Goal: Transaction & Acquisition: Book appointment/travel/reservation

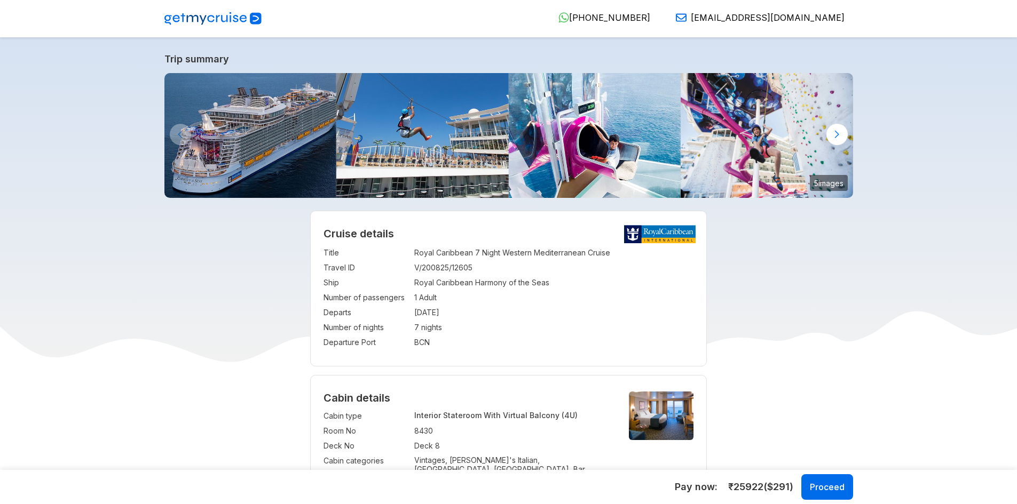
select select "**"
select select "*"
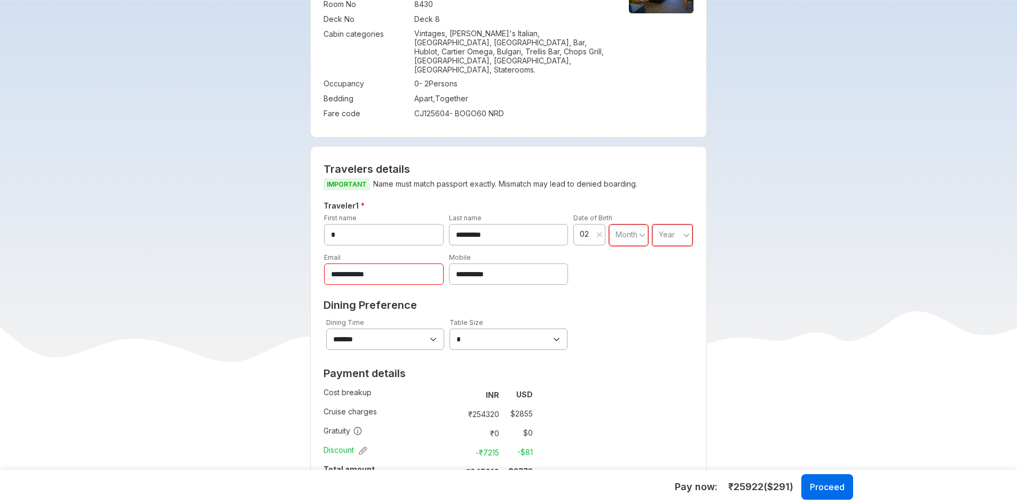
scroll to position [427, 0]
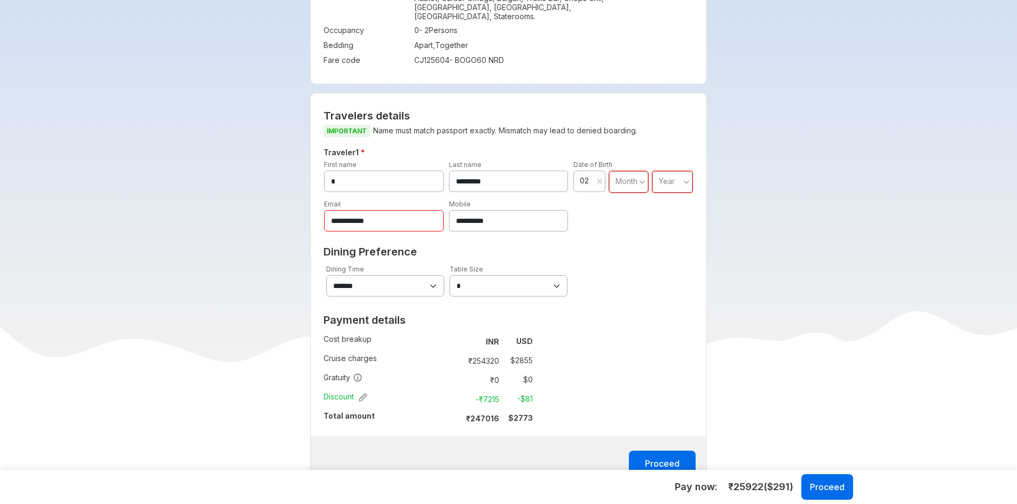
scroll to position [534, 0]
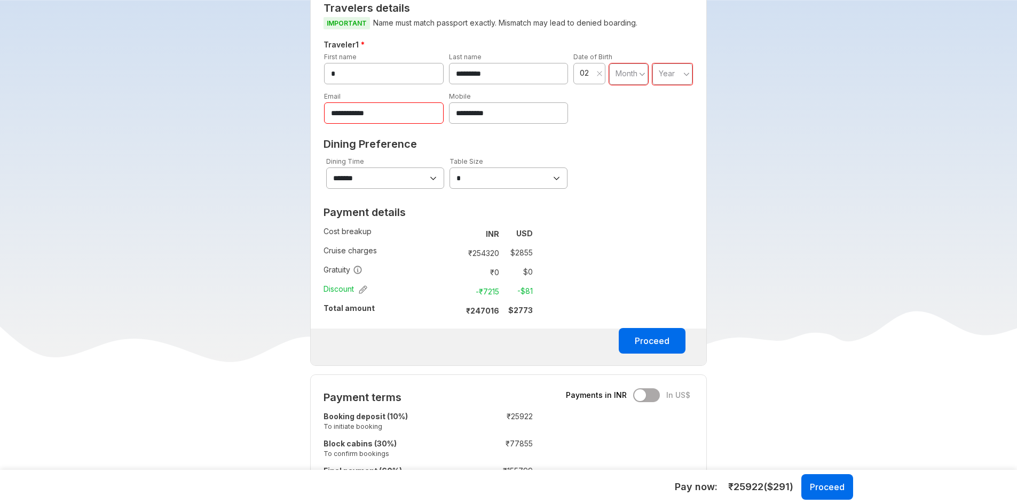
scroll to position [694, 0]
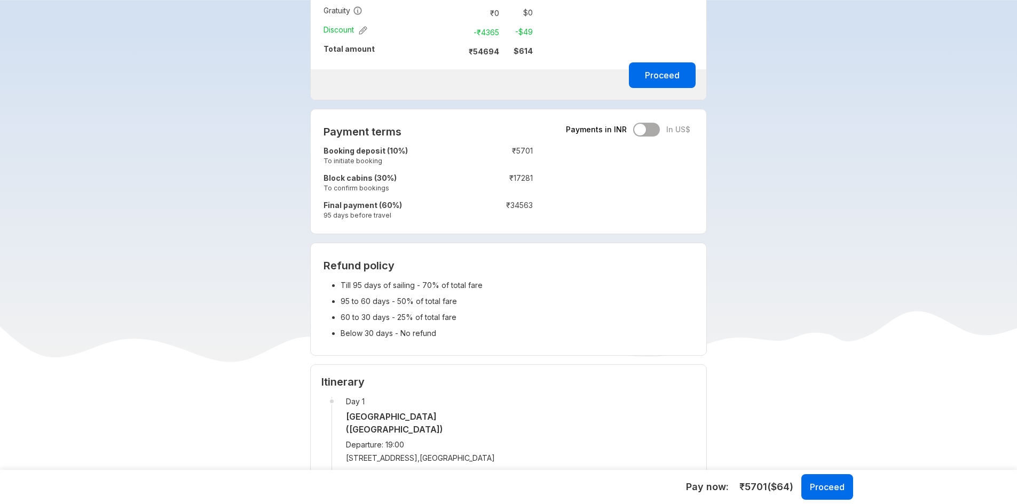
scroll to position [801, 0]
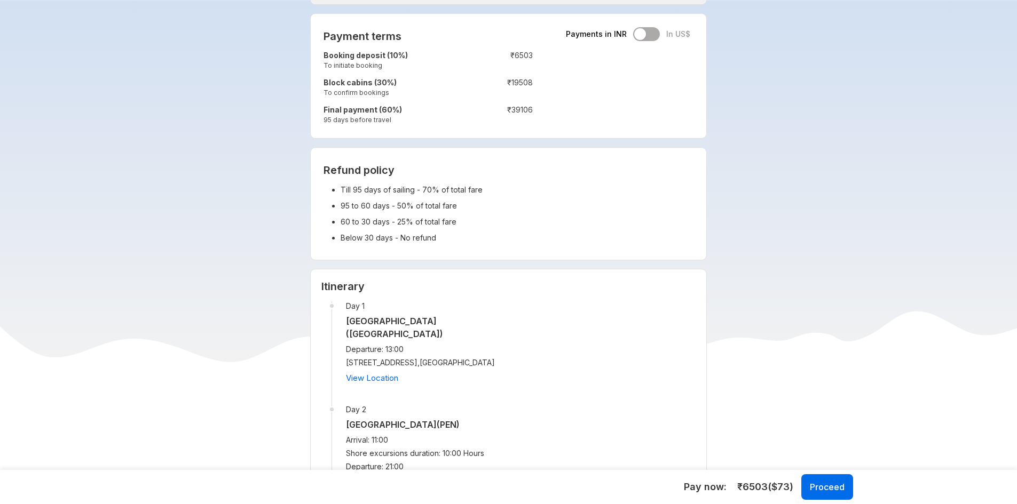
scroll to position [694, 0]
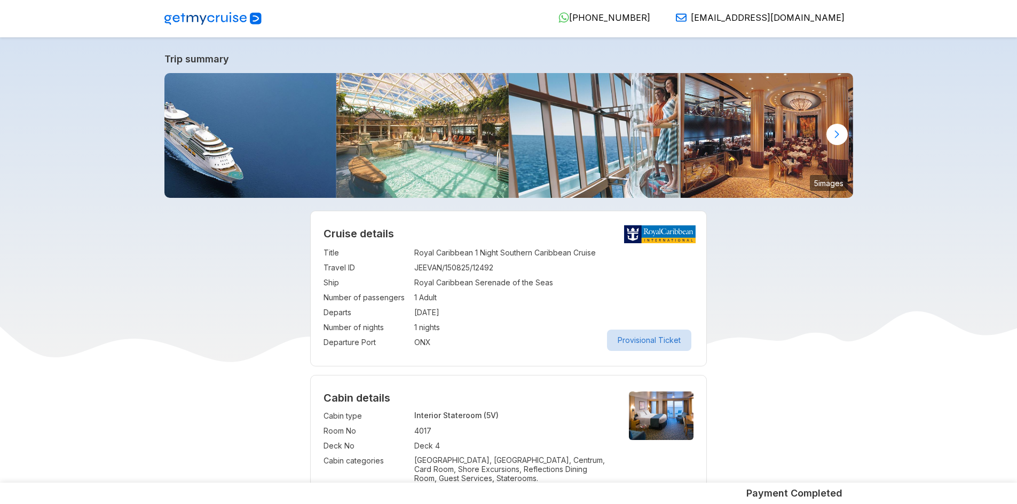
select select "**"
select select "*"
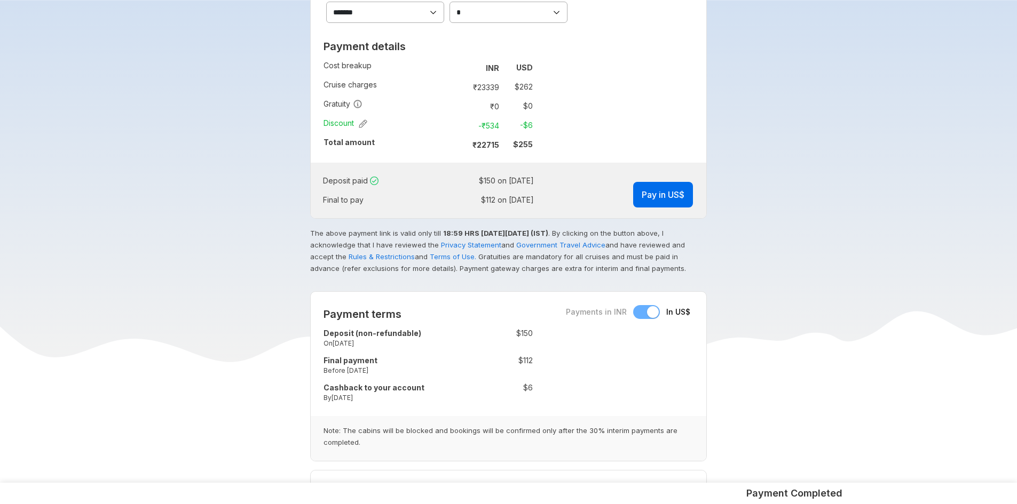
scroll to position [747, 0]
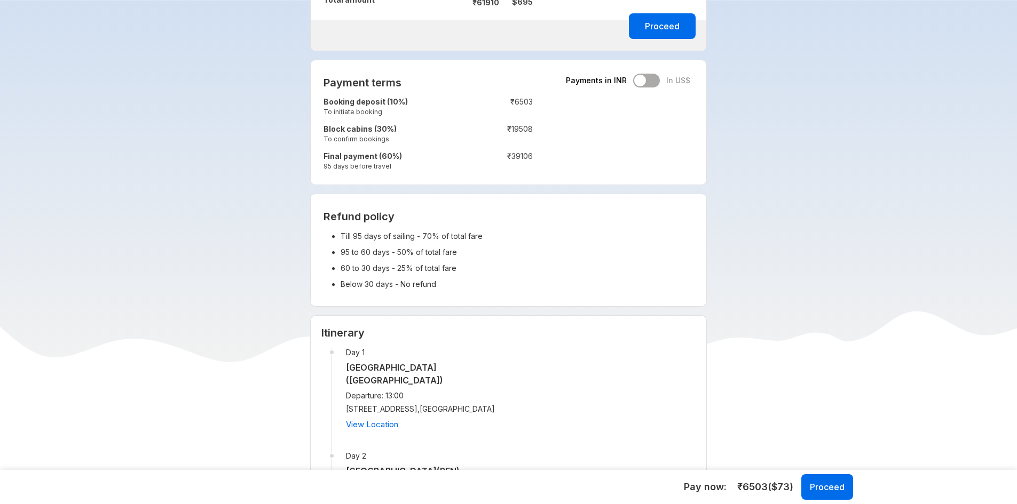
scroll to position [587, 0]
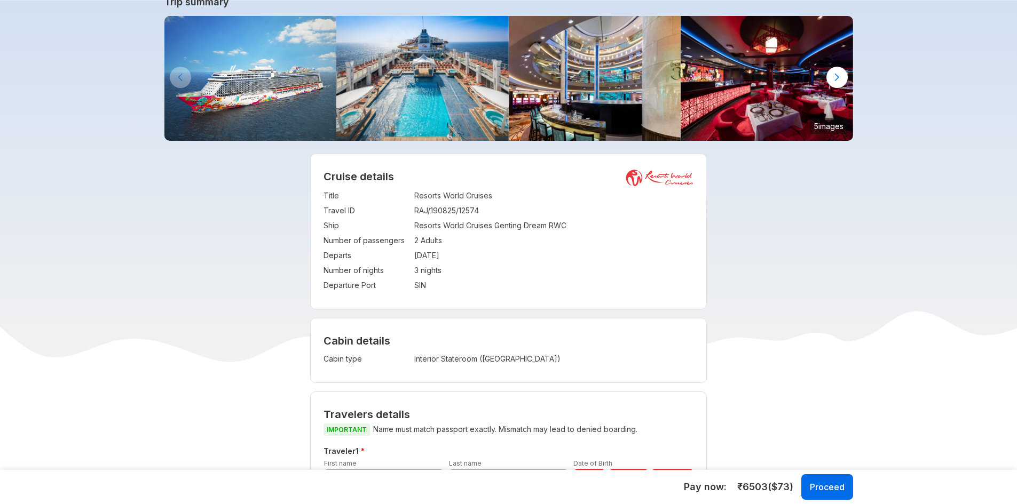
scroll to position [0, 0]
